Goal: Task Accomplishment & Management: Complete application form

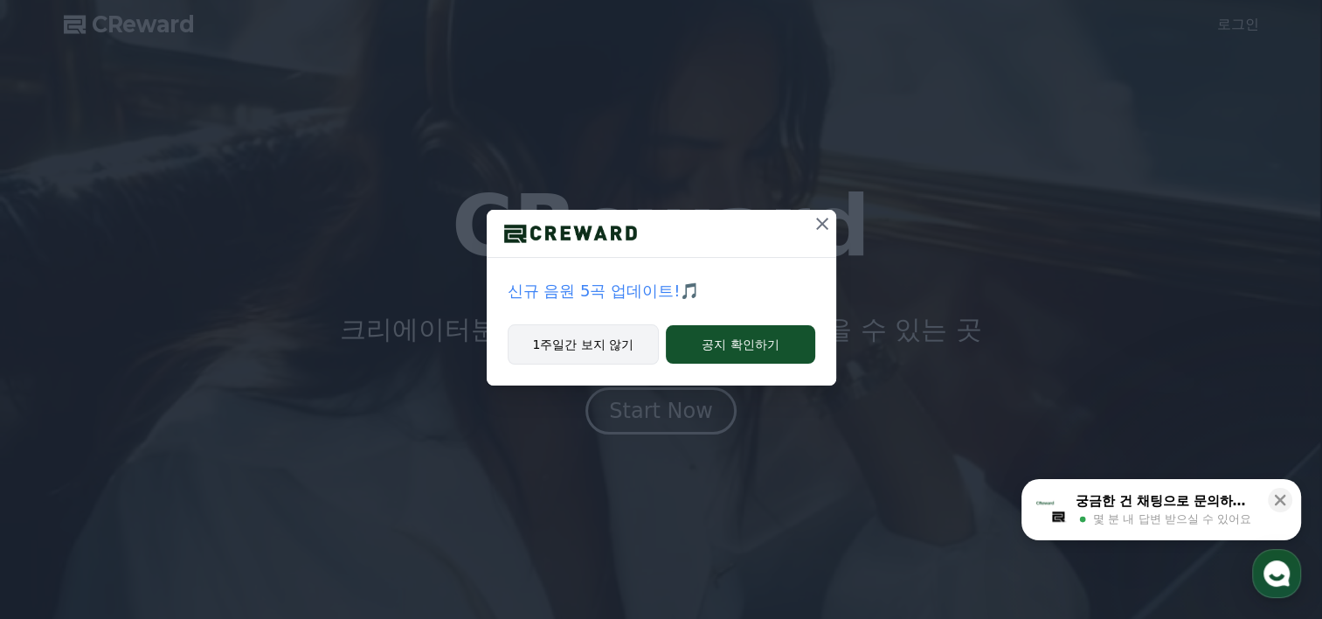
click at [613, 349] on button "1주일간 보지 않기" at bounding box center [584, 344] width 152 height 40
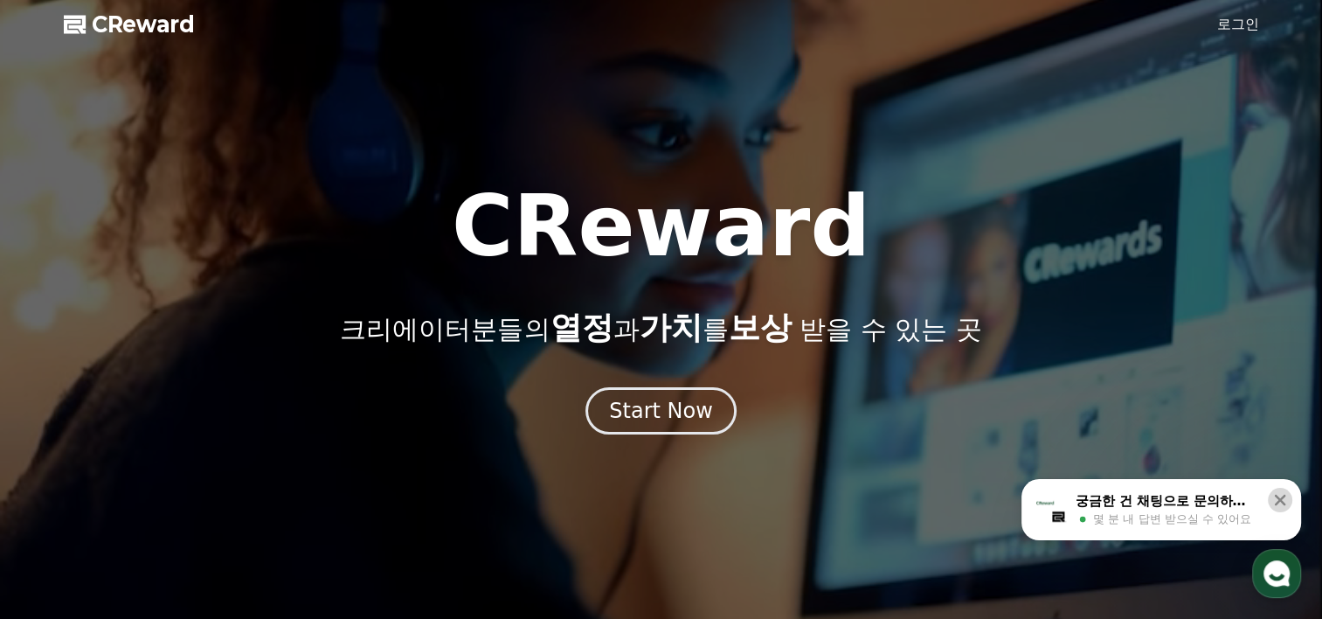
click at [1276, 497] on icon at bounding box center [1280, 500] width 11 height 11
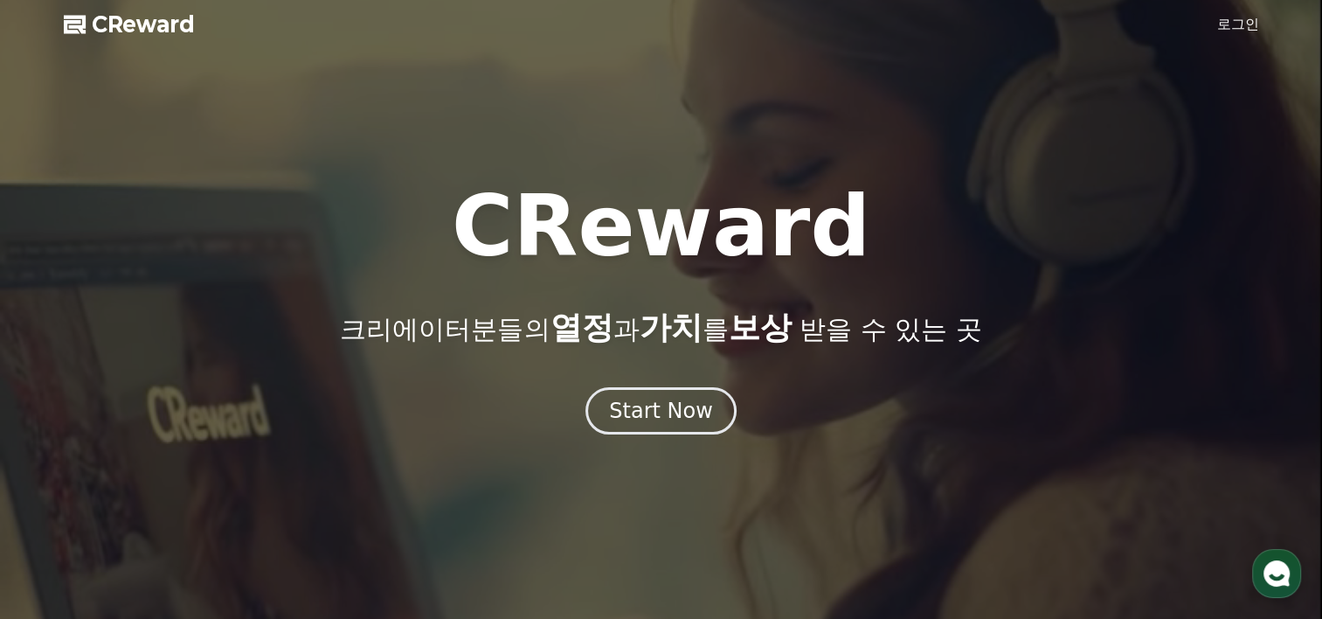
click at [1253, 32] on link "로그인" at bounding box center [1238, 24] width 42 height 21
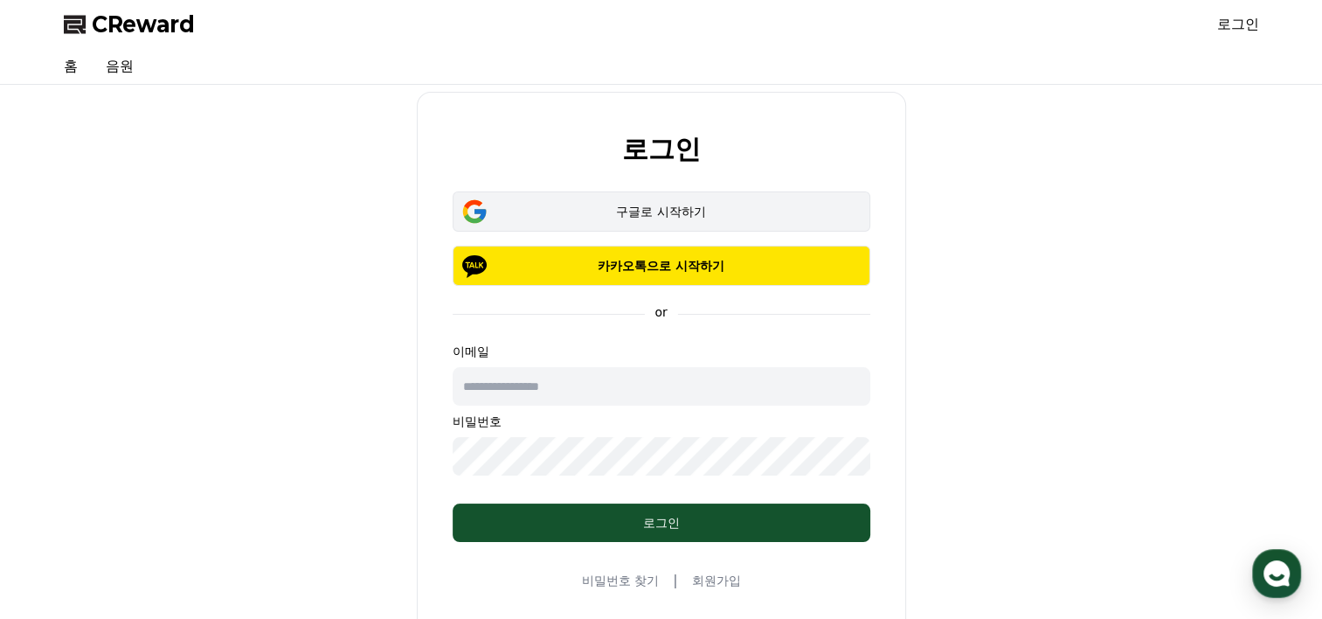
click at [696, 221] on button "구글로 시작하기" at bounding box center [662, 211] width 418 height 40
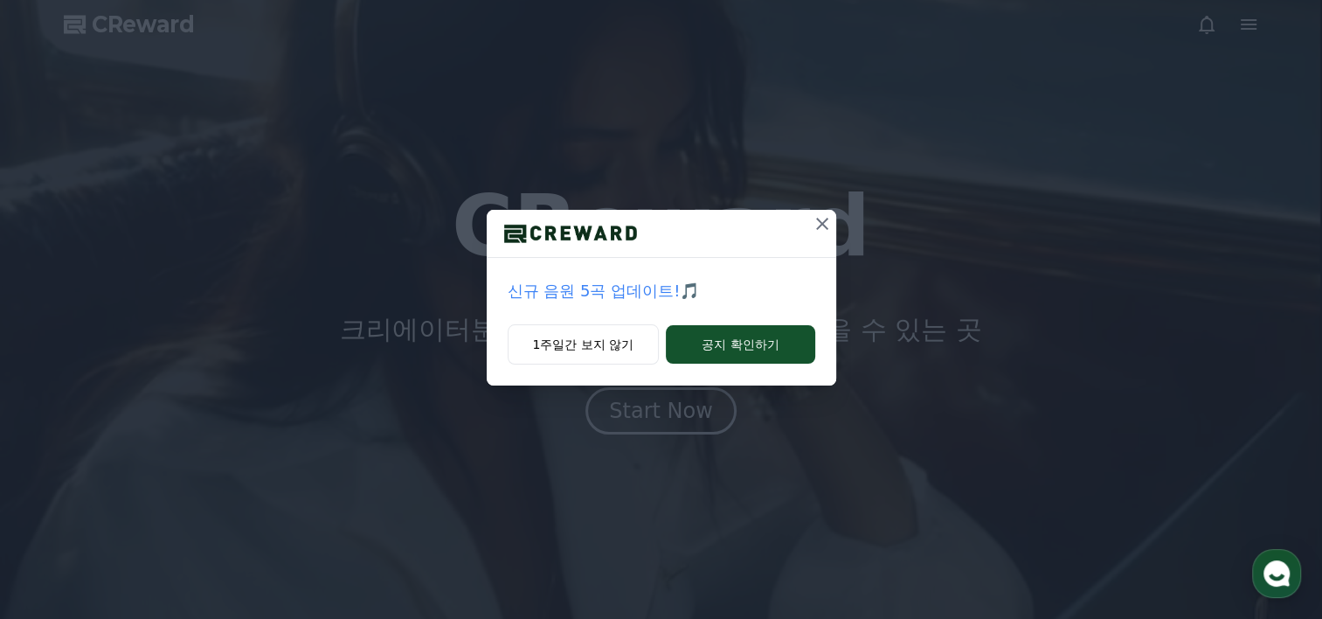
click at [818, 224] on icon at bounding box center [822, 223] width 21 height 21
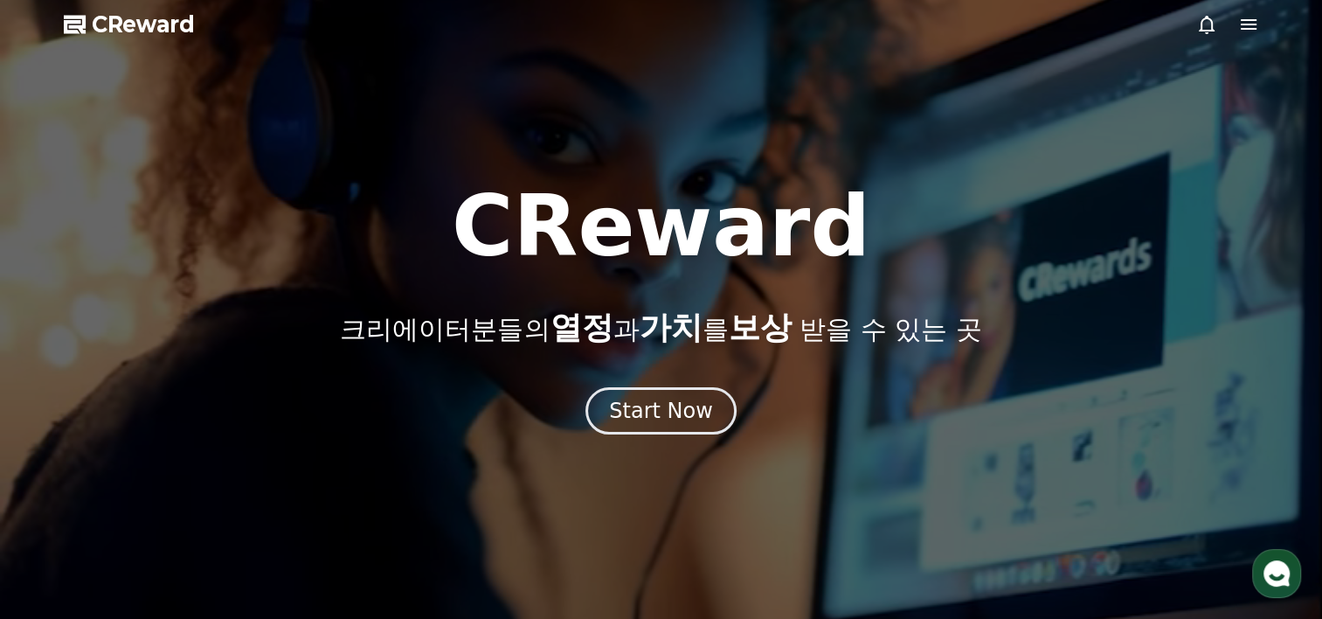
click at [1255, 30] on icon at bounding box center [1248, 24] width 21 height 21
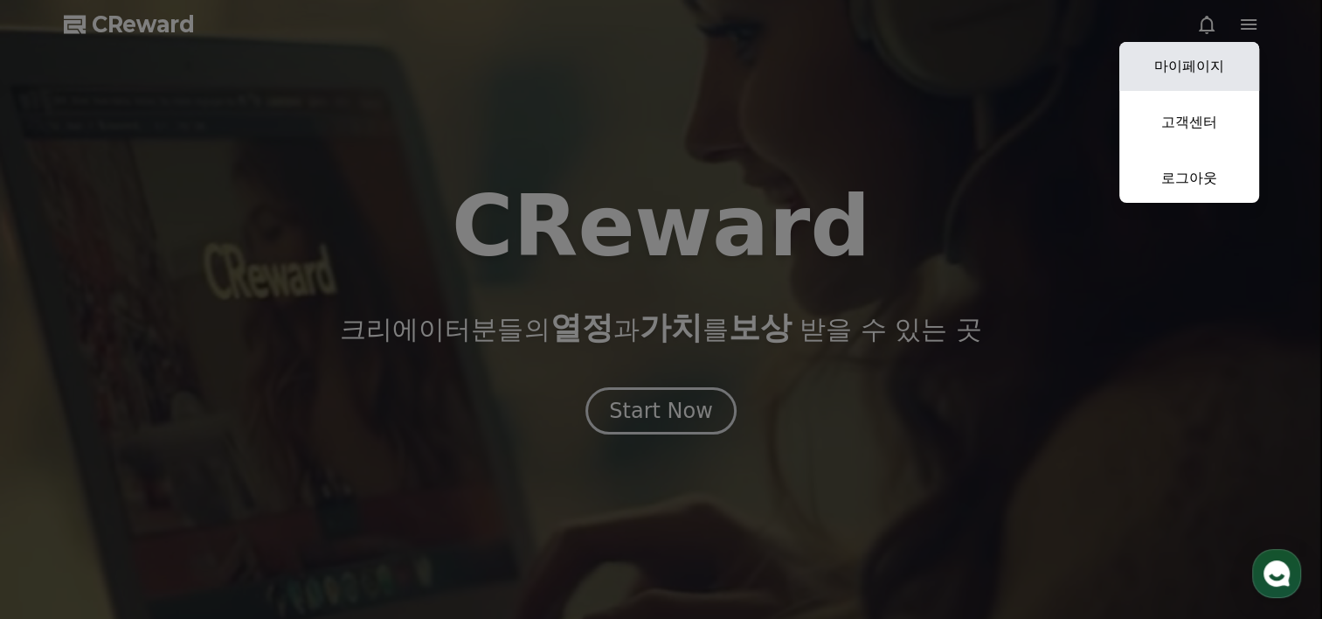
click at [1174, 78] on link "마이페이지" at bounding box center [1189, 66] width 140 height 49
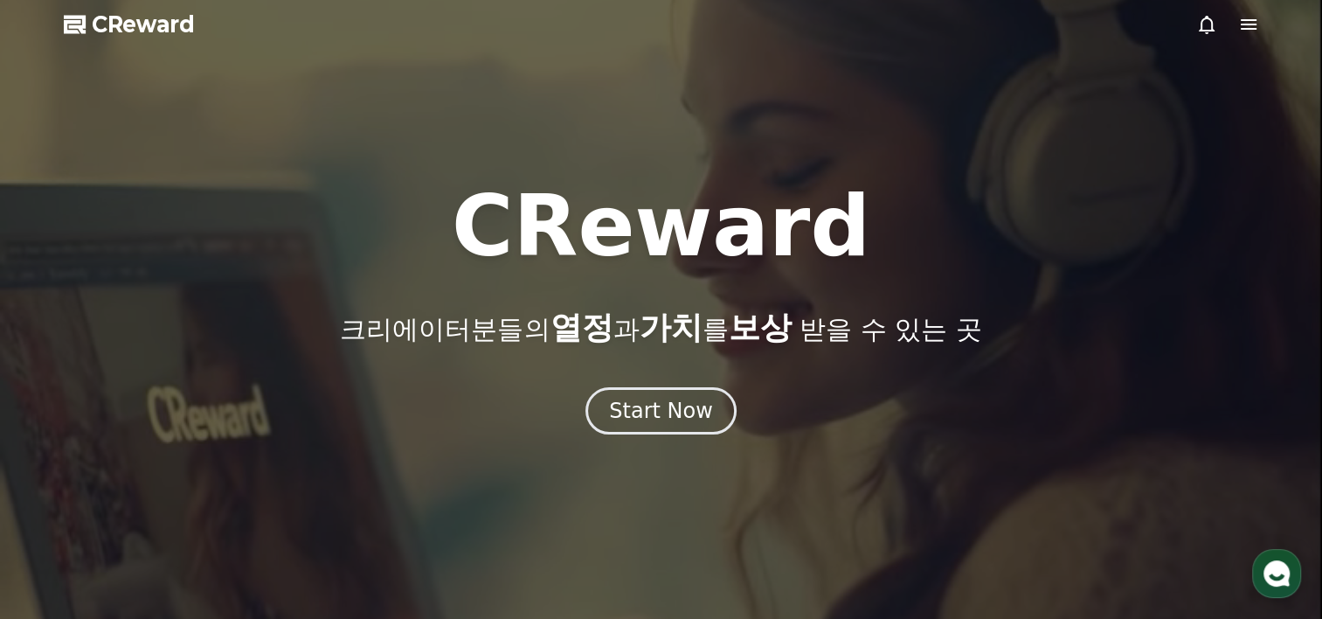
select select "**********"
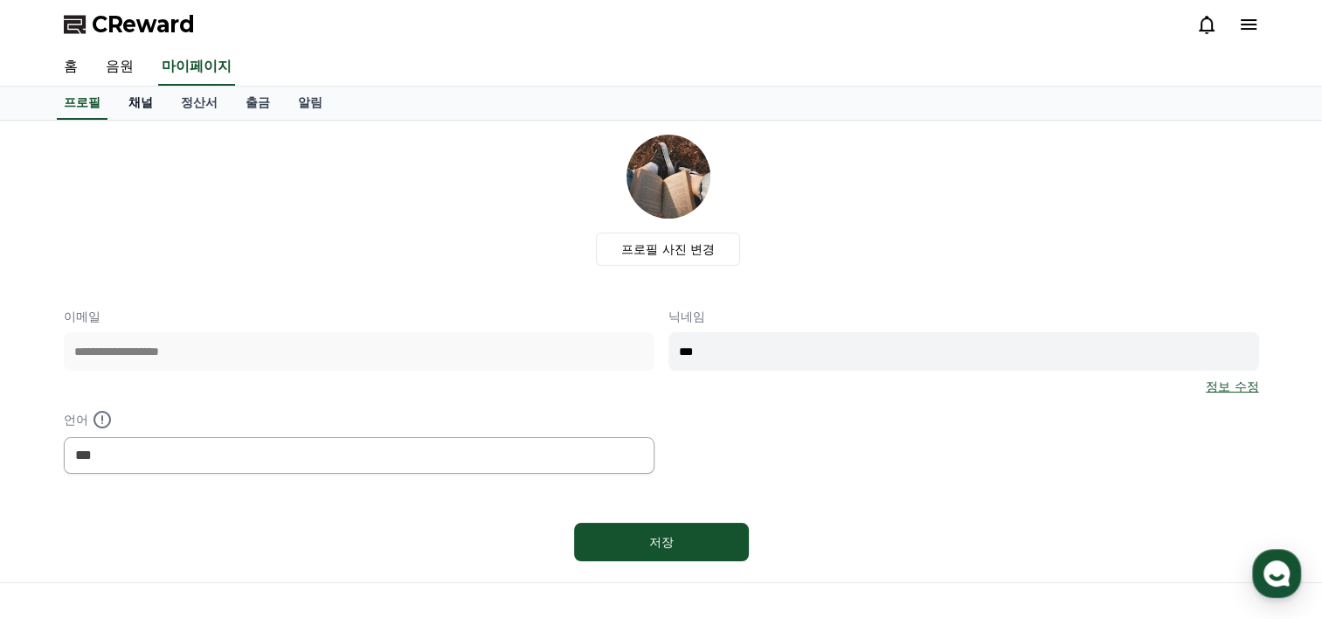
click at [135, 103] on link "채널" at bounding box center [140, 103] width 52 height 33
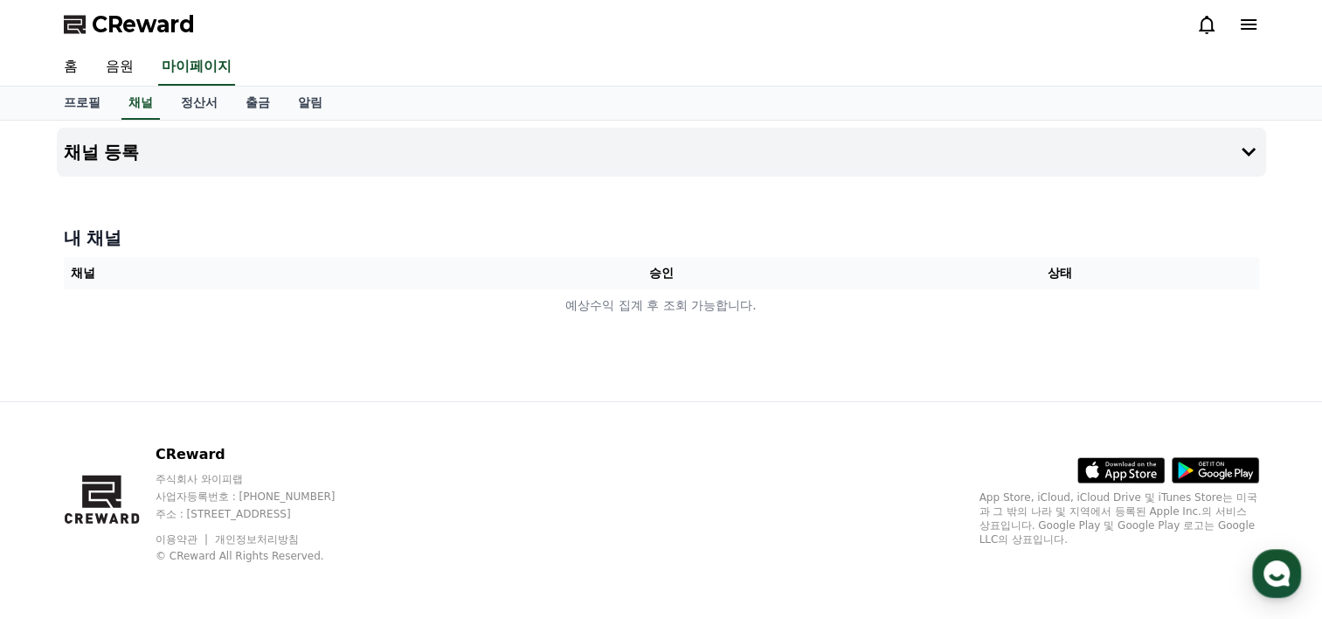
drag, startPoint x: 651, startPoint y: 274, endPoint x: 635, endPoint y: 283, distance: 18.4
click at [650, 274] on th "승인" at bounding box center [660, 273] width 398 height 32
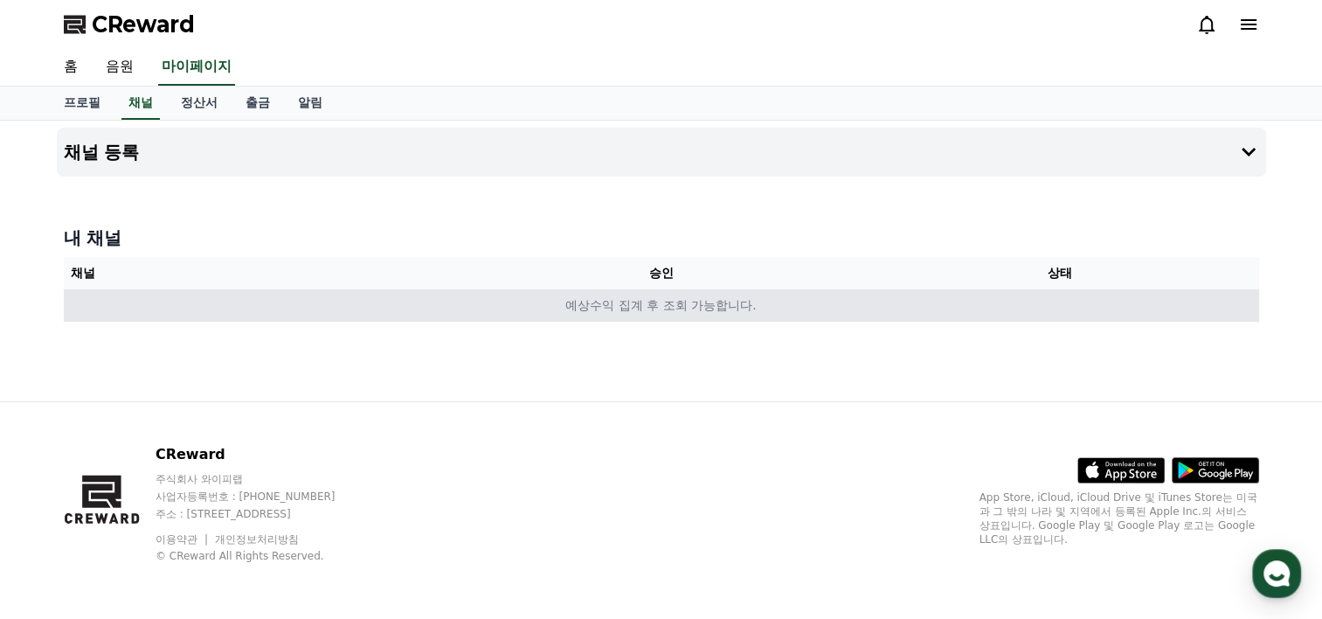
click at [366, 308] on td "예상수익 집계 후 조회 가능합니다." at bounding box center [661, 305] width 1195 height 32
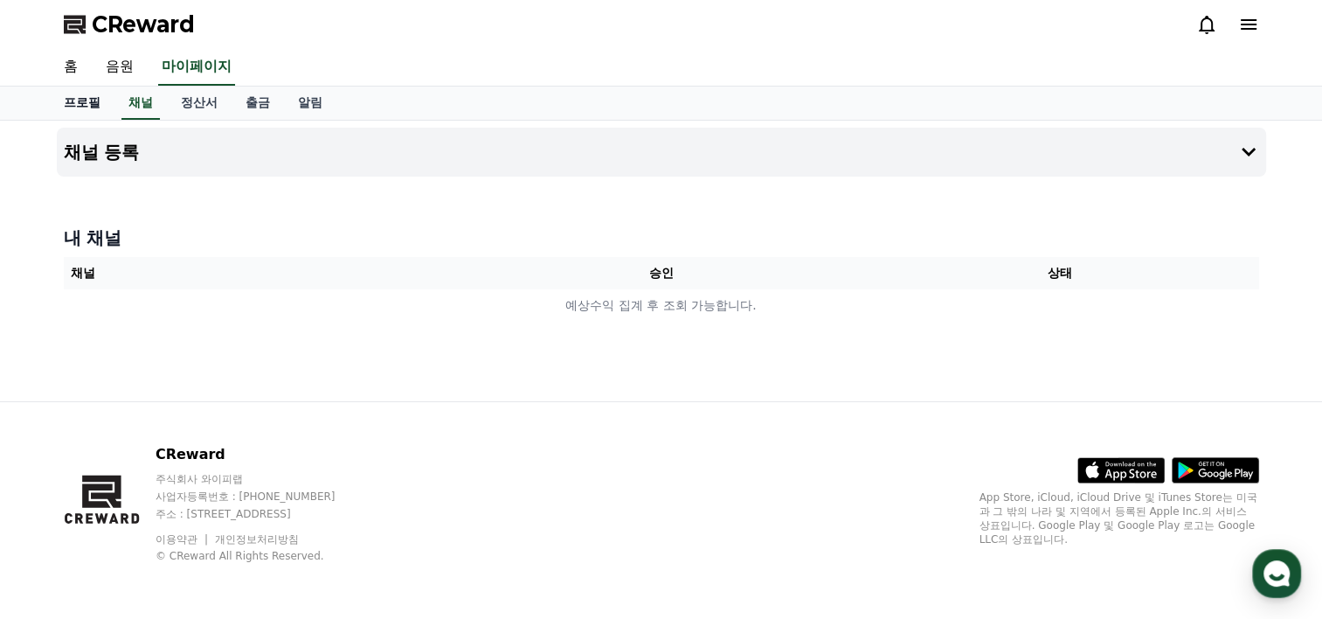
click at [74, 105] on link "프로필" at bounding box center [82, 103] width 65 height 33
select select "**********"
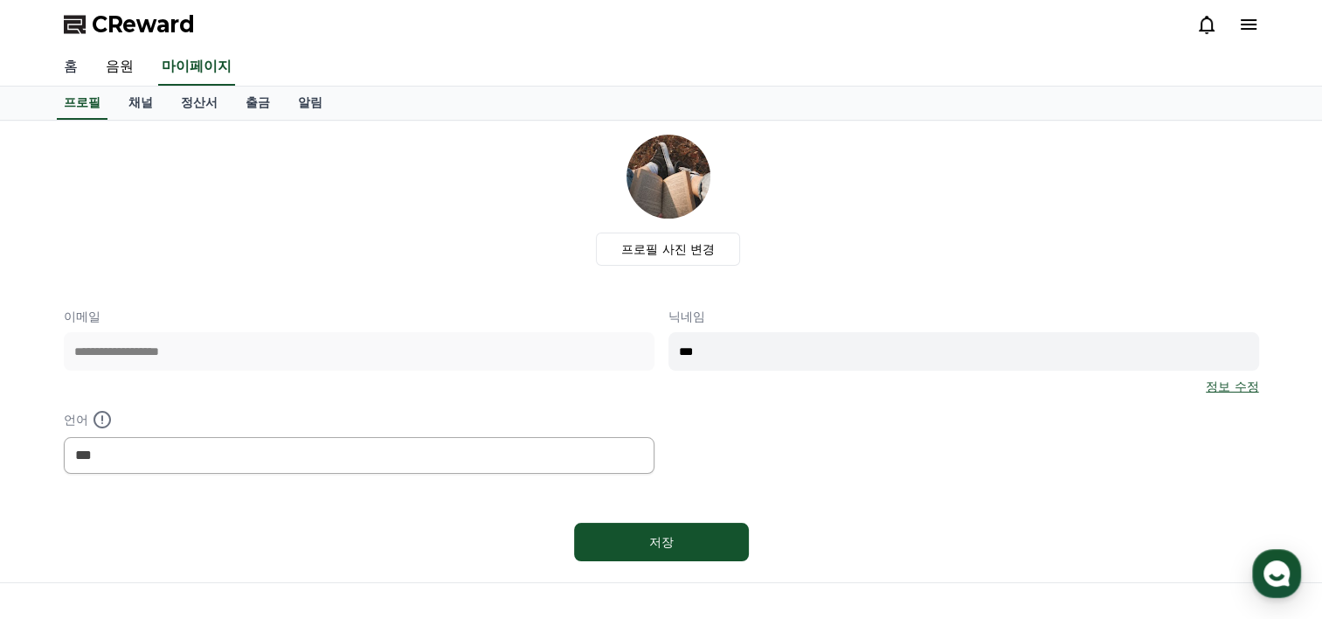
click at [74, 73] on link "홈" at bounding box center [71, 67] width 42 height 37
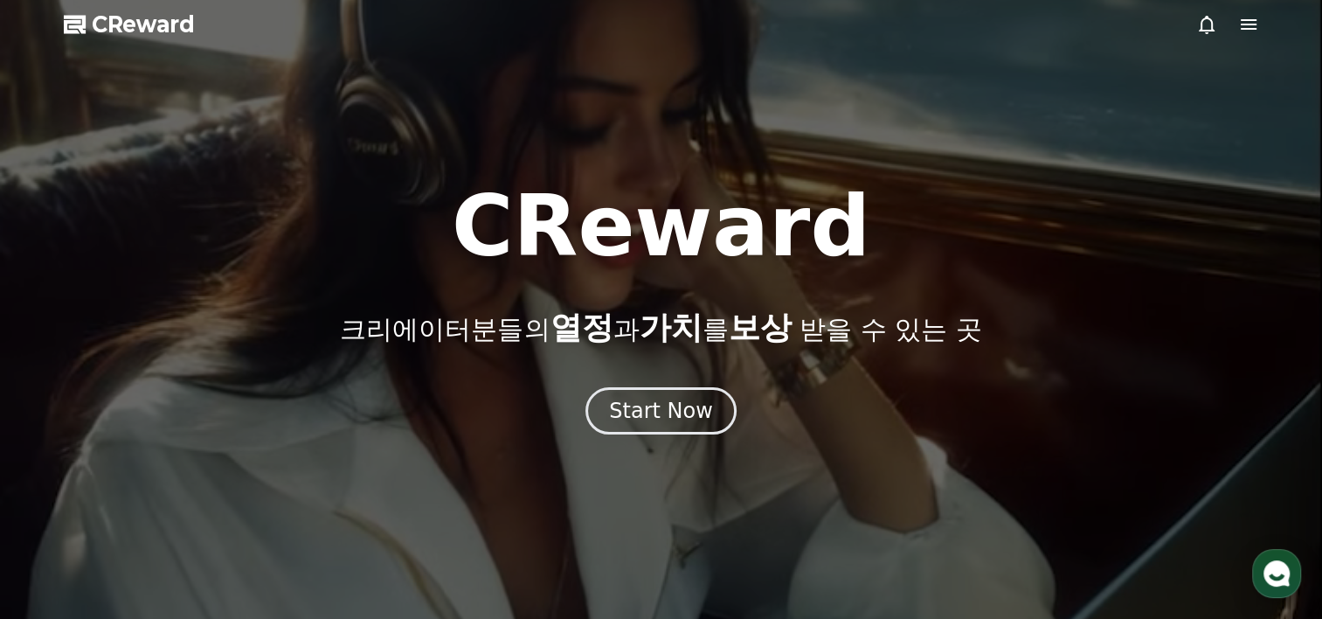
click at [1231, 31] on div at bounding box center [1227, 24] width 63 height 21
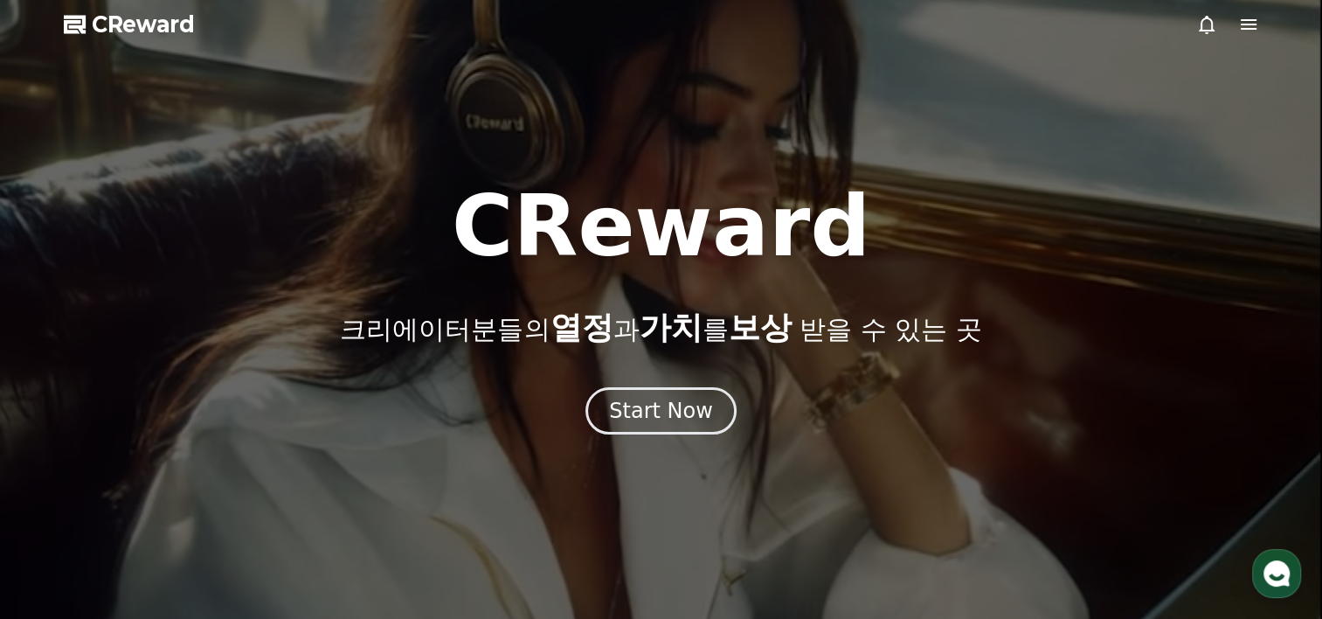
click at [1249, 31] on icon at bounding box center [1248, 24] width 21 height 21
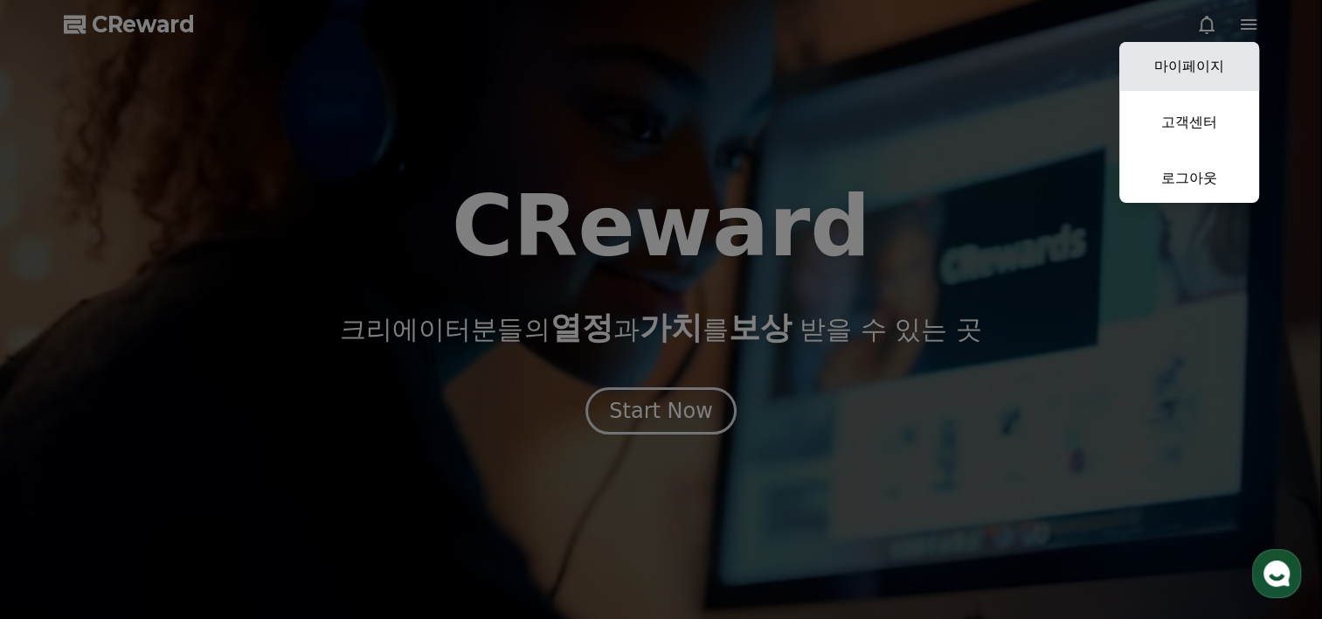
click at [1218, 73] on link "마이페이지" at bounding box center [1189, 66] width 140 height 49
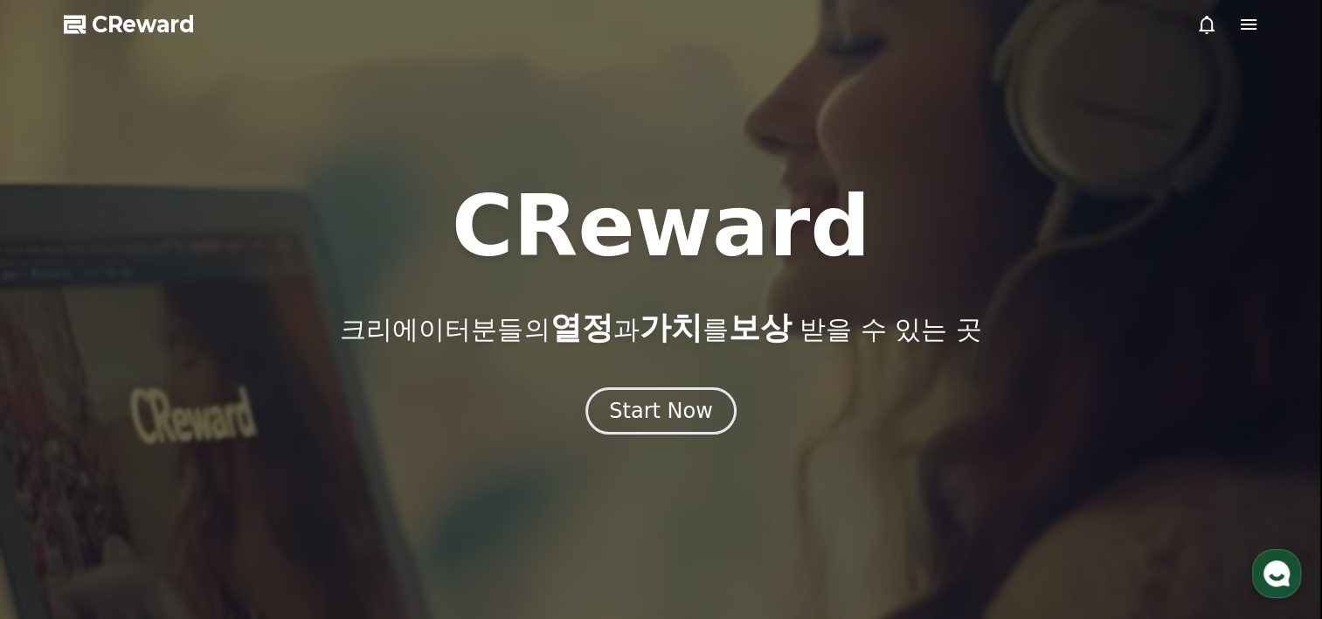
select select "**********"
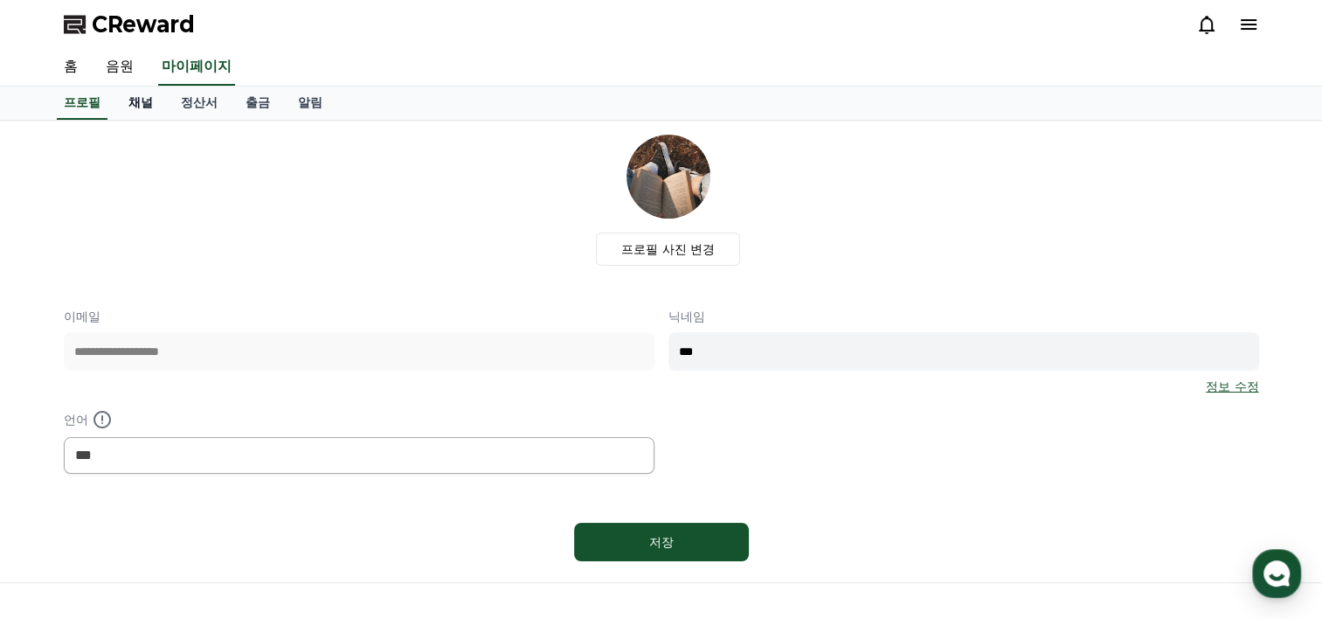
click at [146, 108] on link "채널" at bounding box center [140, 103] width 52 height 33
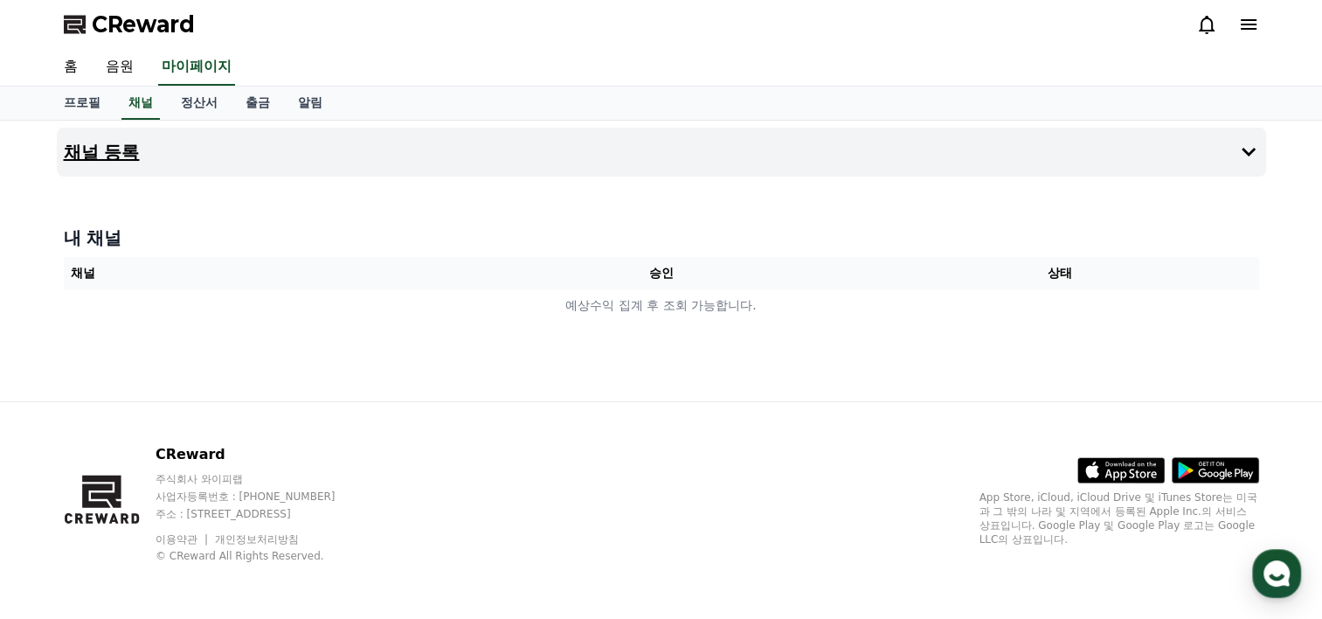
click at [142, 152] on button "채널 등록" at bounding box center [661, 152] width 1209 height 49
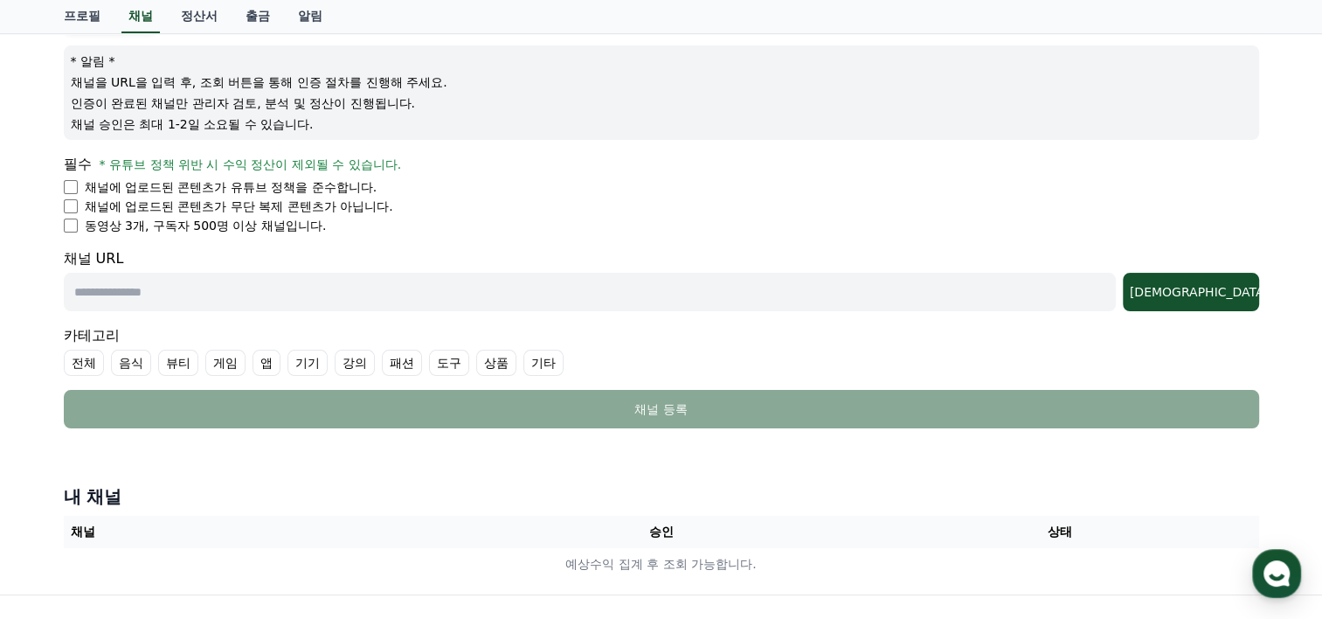
scroll to position [262, 0]
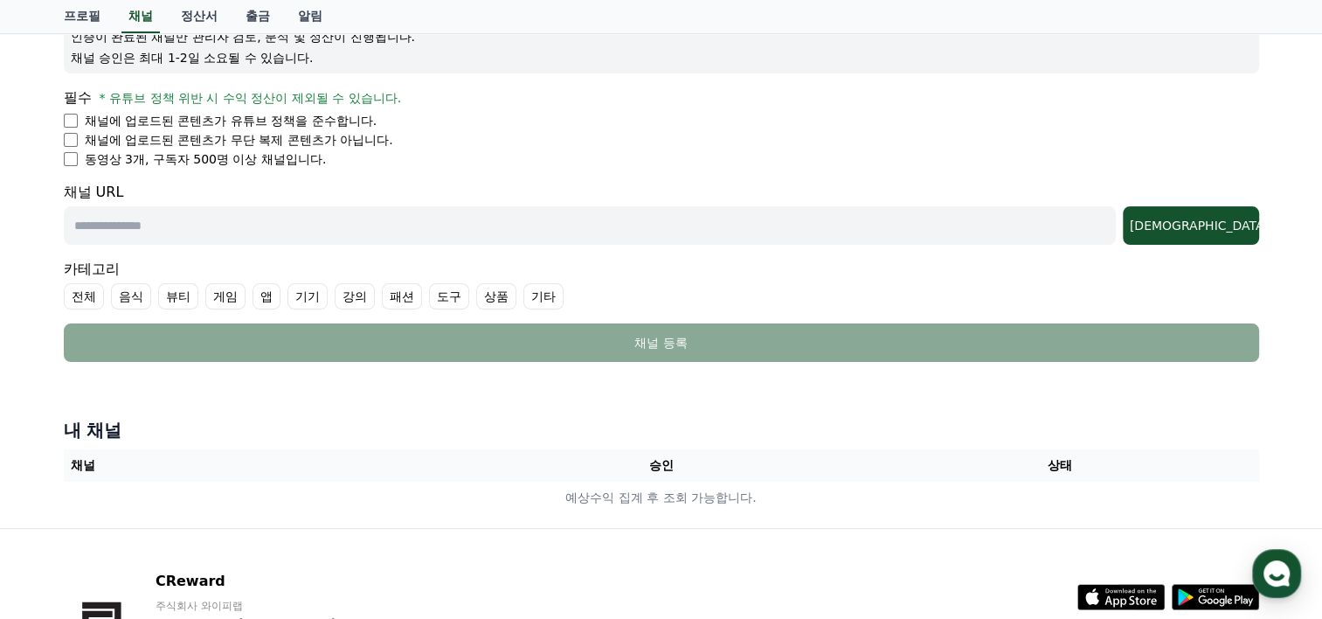
click at [98, 235] on input "text" at bounding box center [590, 225] width 1052 height 38
paste input "**********"
type input "**********"
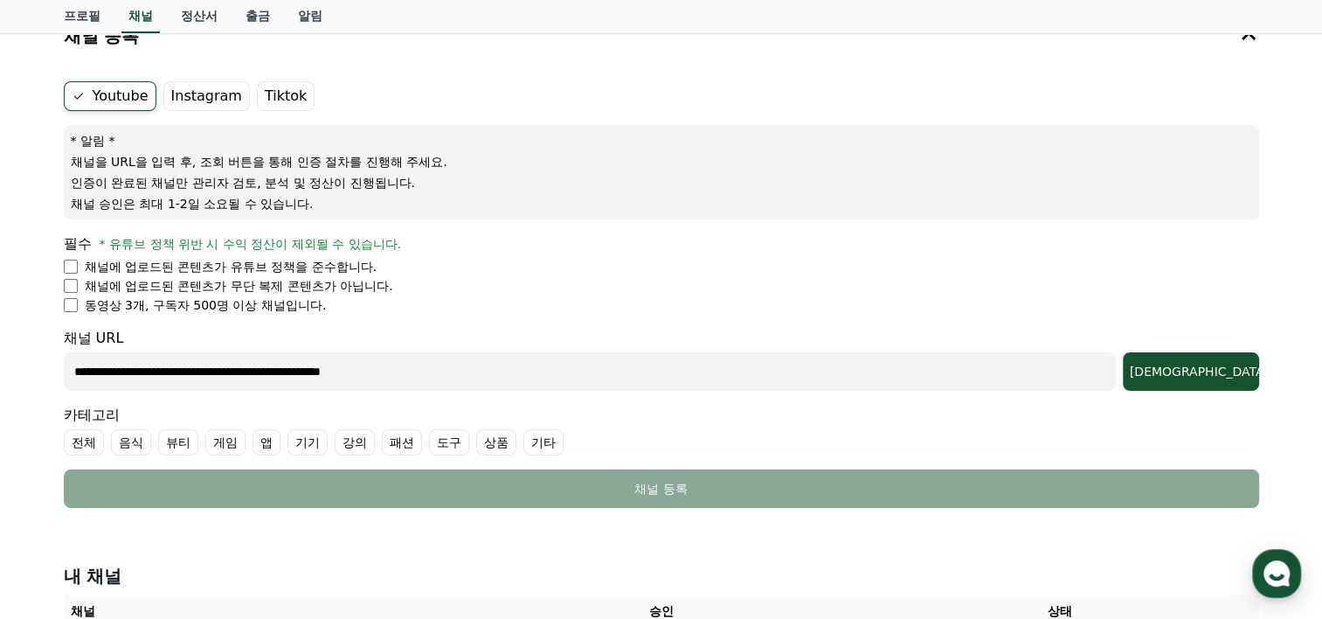
scroll to position [87, 0]
